Goal: Find specific page/section: Locate a particular part of the current website

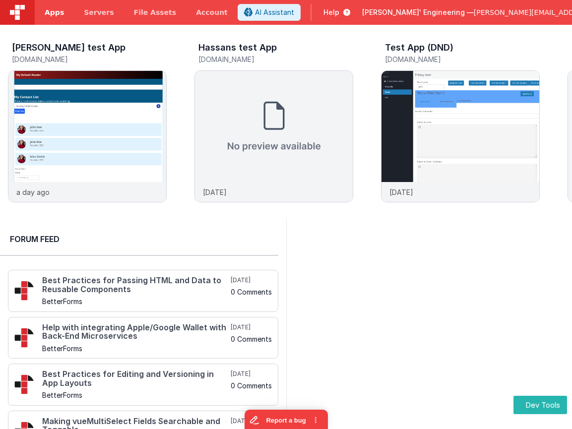
click at [58, 14] on span "Apps" at bounding box center [54, 12] width 19 height 10
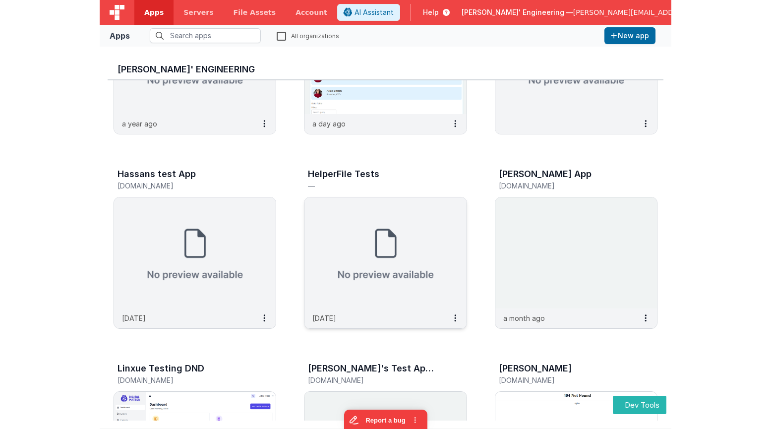
scroll to position [238, 0]
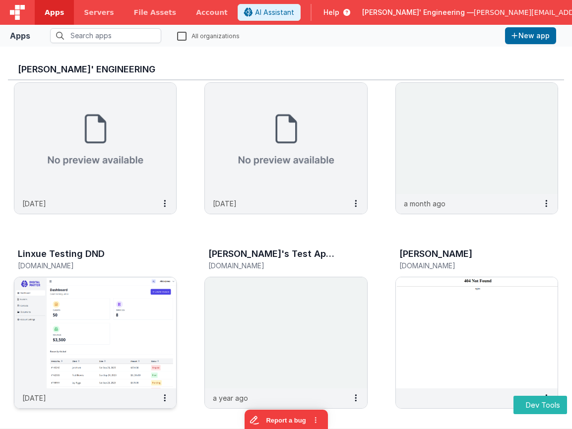
click at [97, 297] on img at bounding box center [95, 332] width 162 height 111
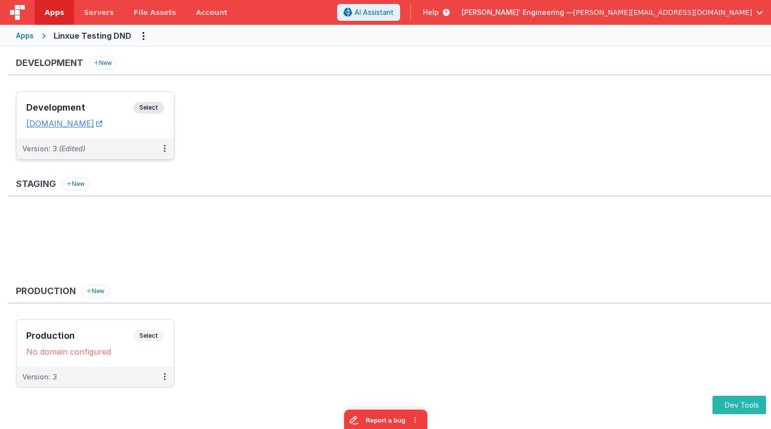
click at [93, 105] on h3 "Development" at bounding box center [79, 108] width 107 height 10
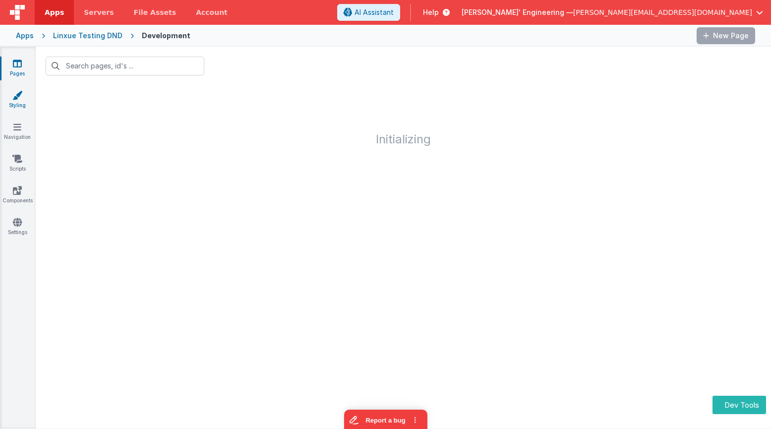
click at [14, 106] on link "Styling" at bounding box center [18, 100] width 36 height 20
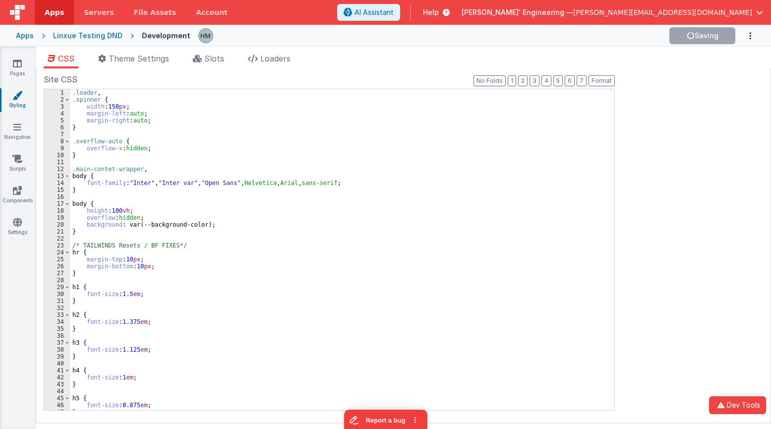
click at [571, 141] on div "Site CSS Format 7 6 5 4 3 2 1 No Folds 1 2 3 4 5 6 7 8 9 10 11 12 13 14 15 16 1…" at bounding box center [404, 245] width 720 height 344
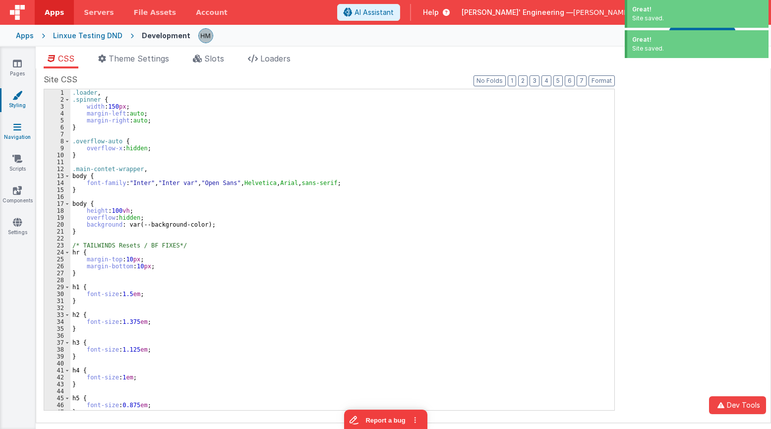
click at [9, 132] on link "Navigation" at bounding box center [18, 132] width 36 height 20
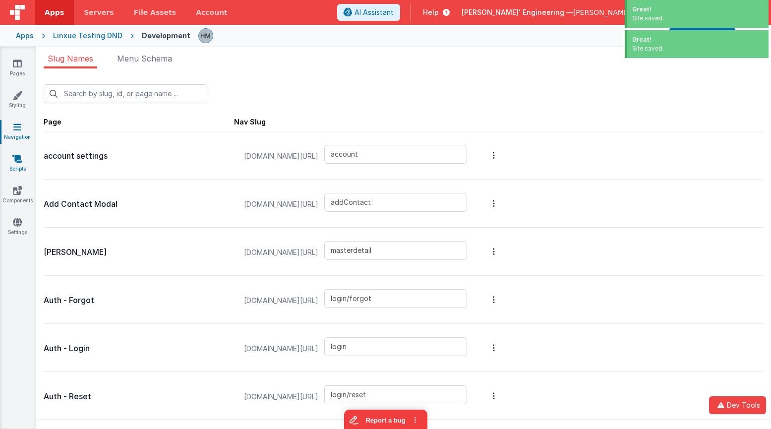
click at [22, 167] on link "Scripts" at bounding box center [18, 164] width 36 height 20
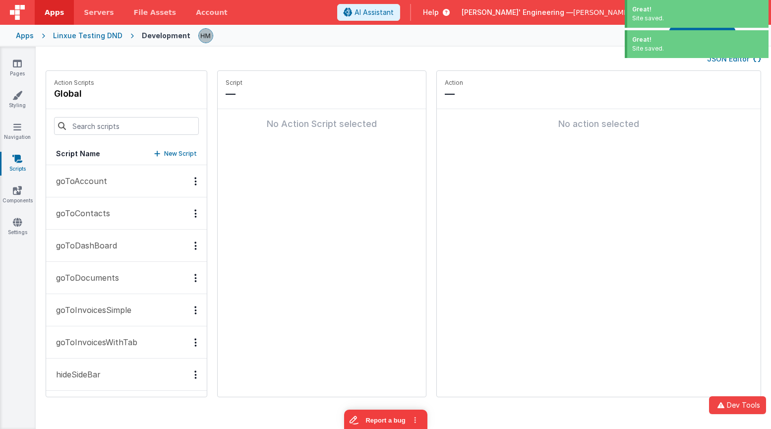
click at [21, 184] on div "Pages Styling Navigation Scripts Components Settings" at bounding box center [18, 238] width 36 height 382
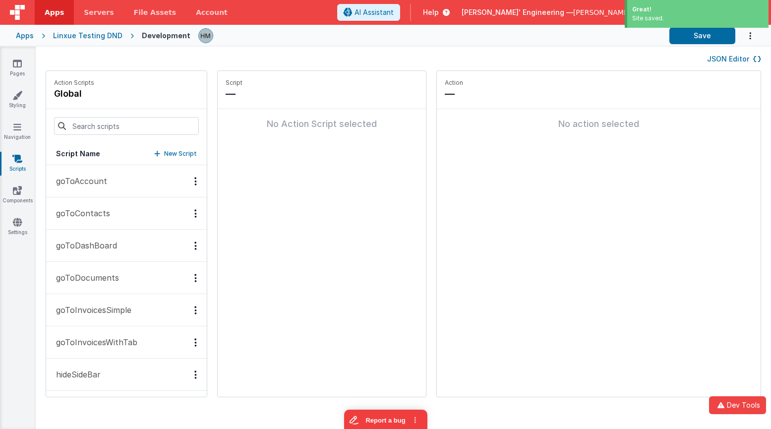
click at [21, 156] on icon at bounding box center [17, 159] width 10 height 10
click at [25, 136] on link "Navigation" at bounding box center [18, 132] width 36 height 20
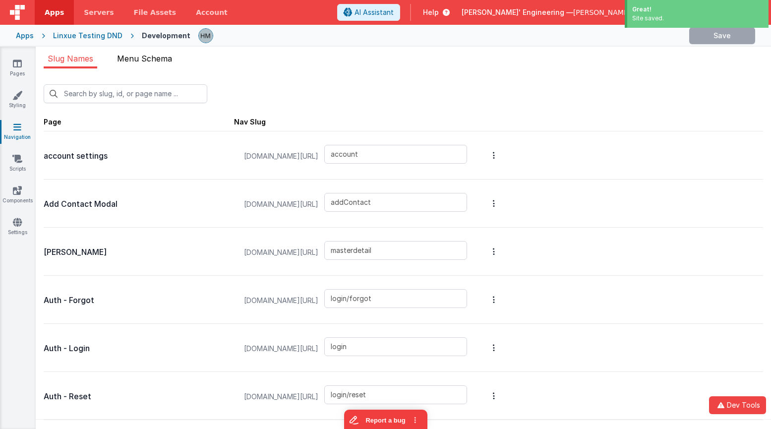
click at [153, 63] on span "Menu Schema" at bounding box center [144, 59] width 55 height 10
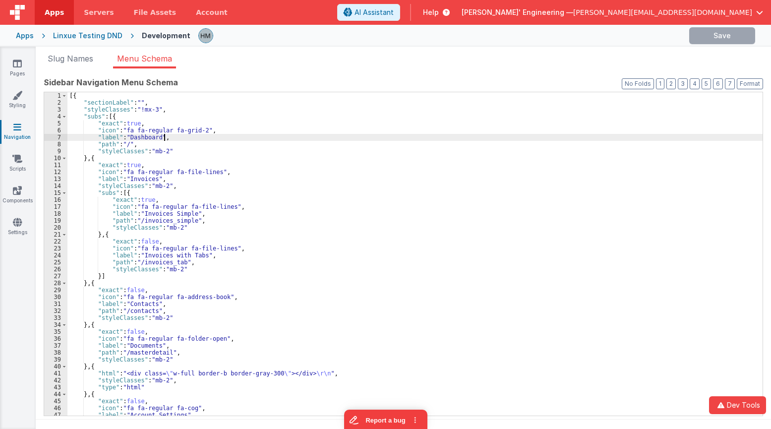
click at [335, 137] on div "[{ "sectionLabel" : "" , "styleClasses" : "!mx-3" , "subs" : [{ "exact" : true …" at bounding box center [414, 260] width 695 height 337
click at [24, 102] on link "Styling" at bounding box center [18, 100] width 36 height 20
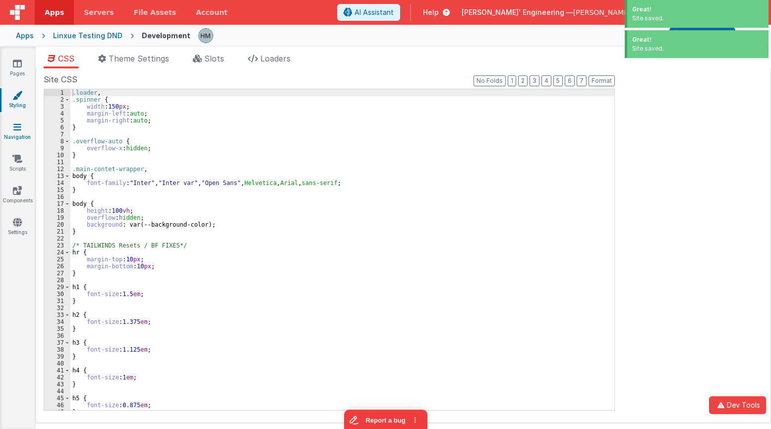
click at [20, 131] on icon at bounding box center [17, 127] width 8 height 10
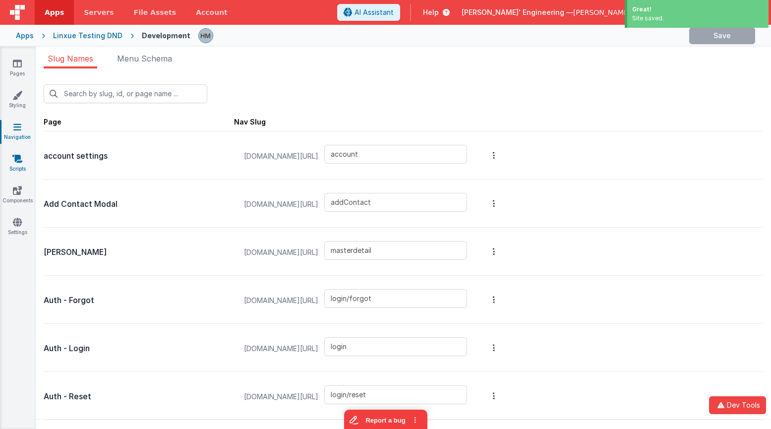
click at [15, 163] on icon at bounding box center [17, 159] width 10 height 10
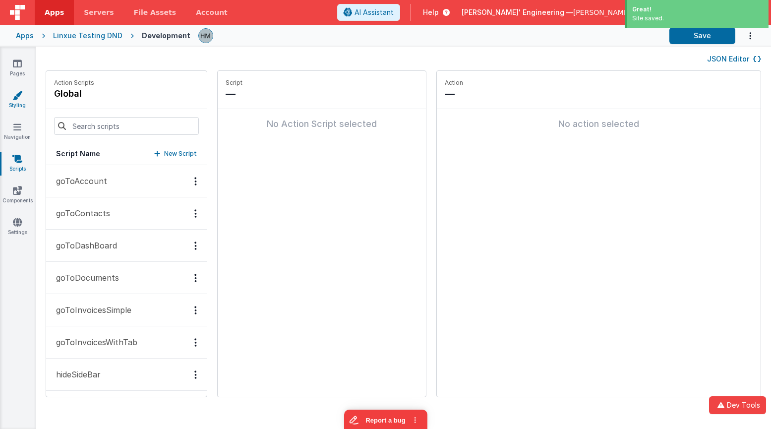
click at [19, 98] on icon at bounding box center [17, 95] width 10 height 10
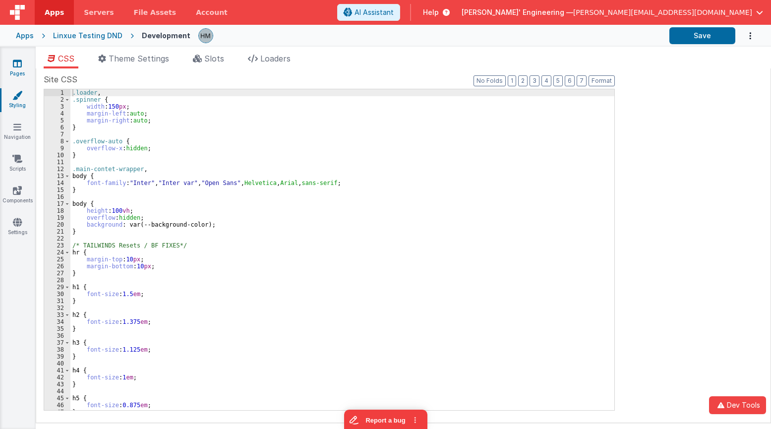
click at [19, 62] on icon at bounding box center [17, 64] width 9 height 10
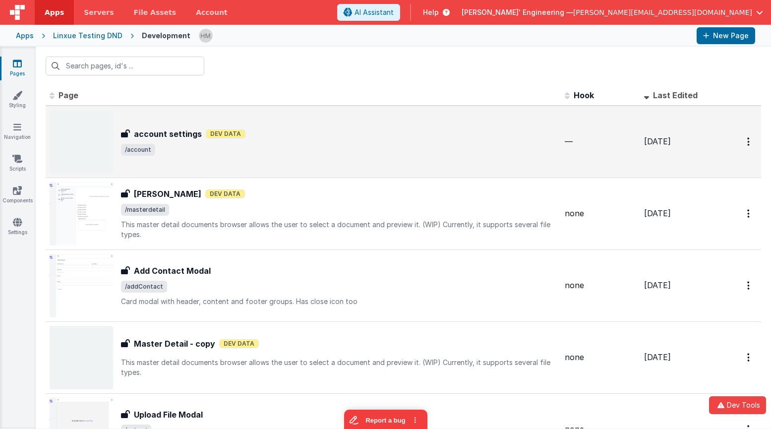
click at [349, 148] on span "/account" at bounding box center [339, 150] width 436 height 12
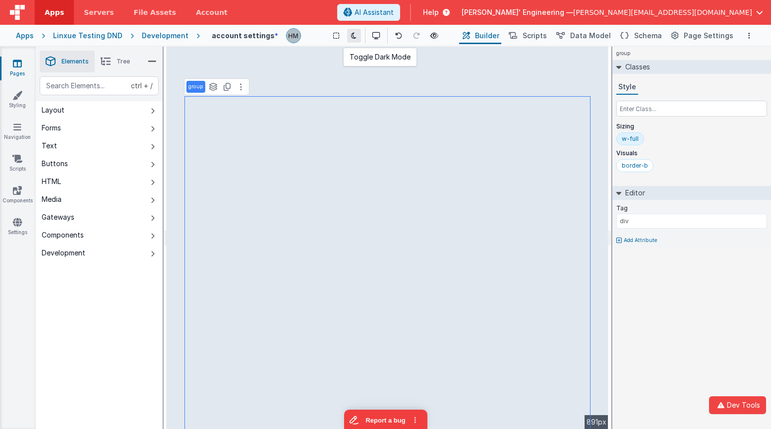
click at [354, 34] on icon at bounding box center [353, 35] width 5 height 7
click at [353, 41] on button at bounding box center [354, 36] width 14 height 14
click at [335, 35] on icon at bounding box center [336, 35] width 6 height 7
click at [372, 37] on icon at bounding box center [376, 35] width 8 height 7
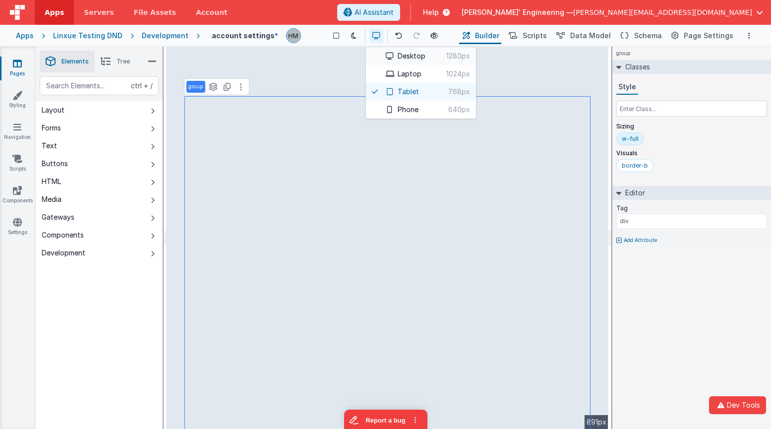
click at [406, 61] on button "Desktop 1280px" at bounding box center [421, 56] width 110 height 18
click at [402, 74] on button "Laptop 1024px" at bounding box center [421, 74] width 110 height 18
click at [402, 109] on button "Phone 640px" at bounding box center [421, 110] width 110 height 18
click at [517, 159] on div at bounding box center [385, 214] width 771 height 429
